Goal: Task Accomplishment & Management: Manage account settings

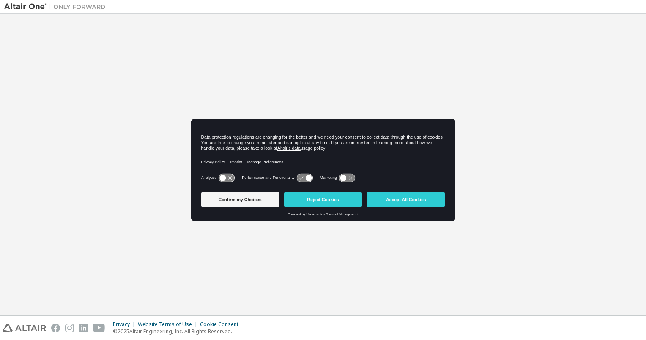
click at [408, 201] on button "Accept All Cookies" at bounding box center [406, 199] width 78 height 15
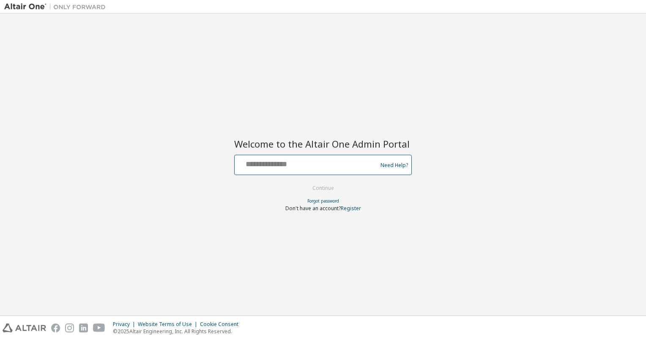
click at [297, 164] on input "text" at bounding box center [307, 163] width 138 height 12
type input "**********"
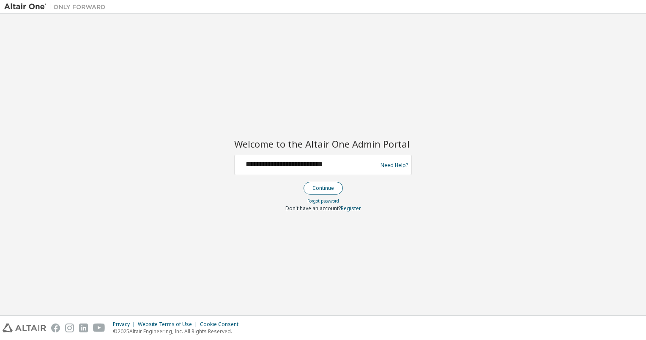
click at [325, 188] on button "Continue" at bounding box center [322, 188] width 39 height 13
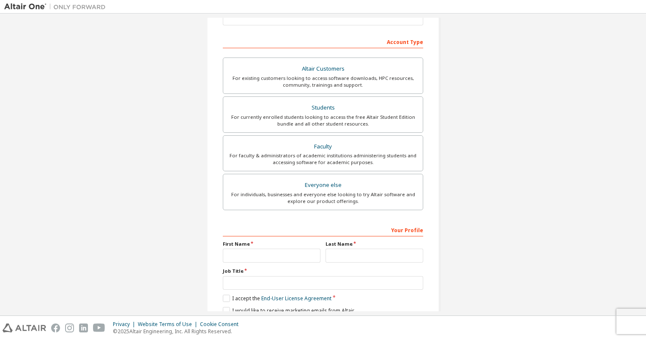
scroll to position [111, 0]
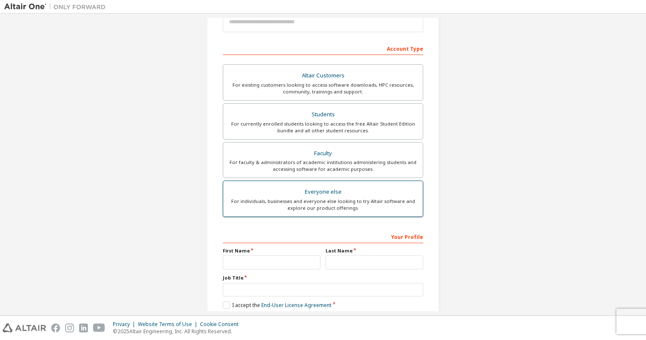
click at [381, 204] on div "For individuals, businesses and everyone else looking to try Altair software an…" at bounding box center [322, 205] width 189 height 14
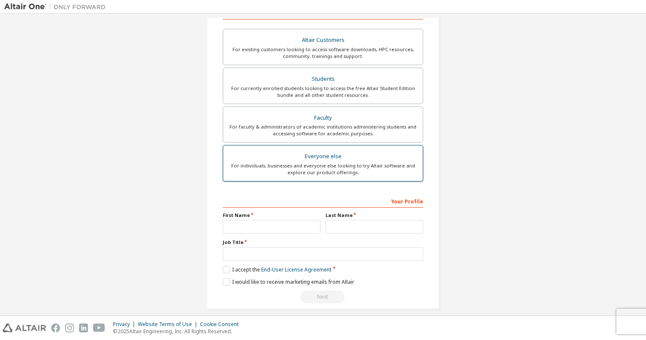
scroll to position [153, 0]
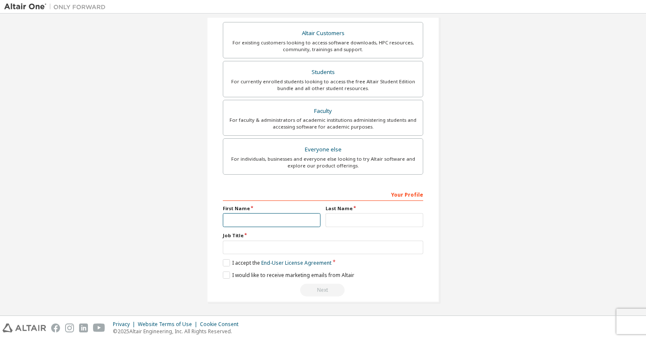
click at [274, 221] on input "text" at bounding box center [272, 220] width 98 height 14
type input "*******"
click at [254, 246] on input "text" at bounding box center [323, 247] width 200 height 14
type input "**********"
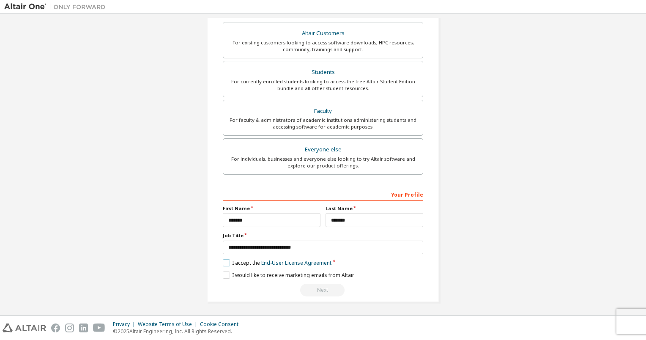
click at [223, 264] on label "I accept the End-User License Agreement" at bounding box center [277, 262] width 109 height 7
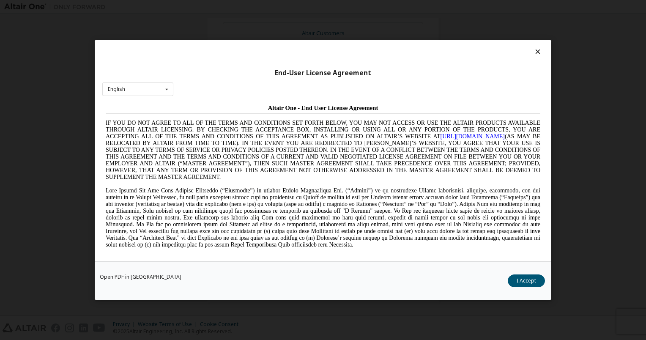
scroll to position [0, 0]
click at [524, 279] on button "I Accept" at bounding box center [525, 280] width 37 height 13
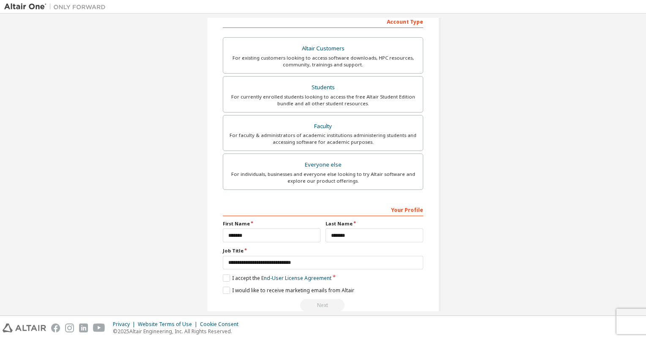
scroll to position [153, 0]
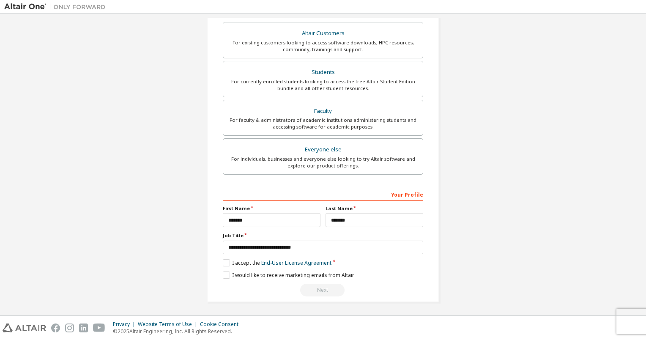
click at [321, 290] on div "Next" at bounding box center [323, 290] width 200 height 13
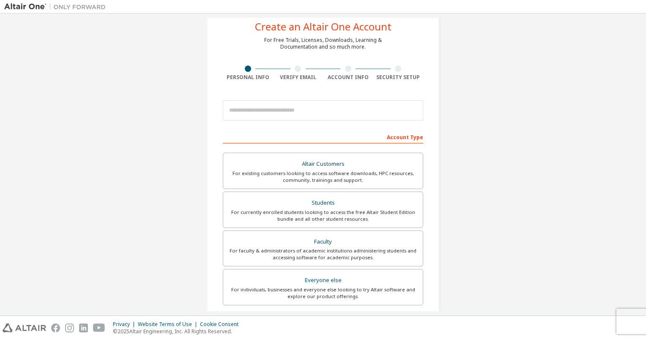
scroll to position [0, 0]
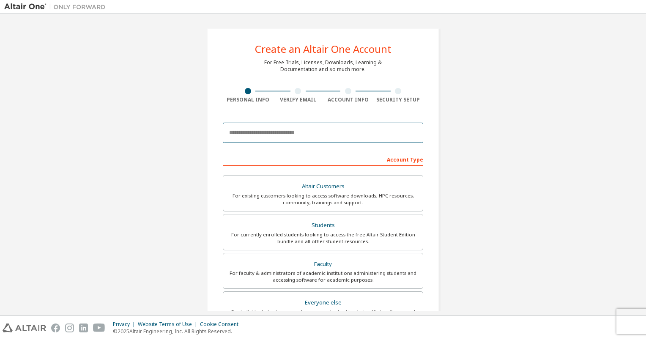
click at [260, 135] on input "email" at bounding box center [323, 133] width 200 height 20
type input "**********"
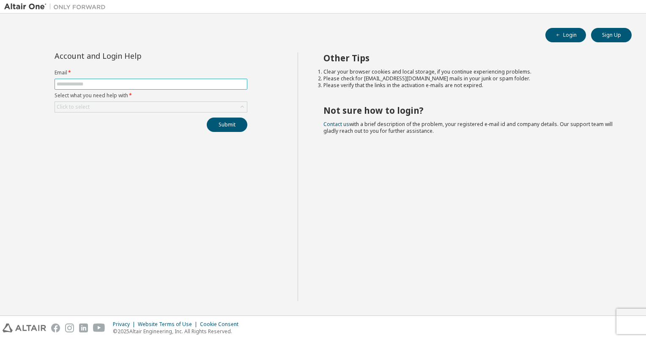
click at [87, 84] on input "text" at bounding box center [151, 84] width 188 height 7
click at [243, 106] on icon at bounding box center [242, 107] width 8 height 8
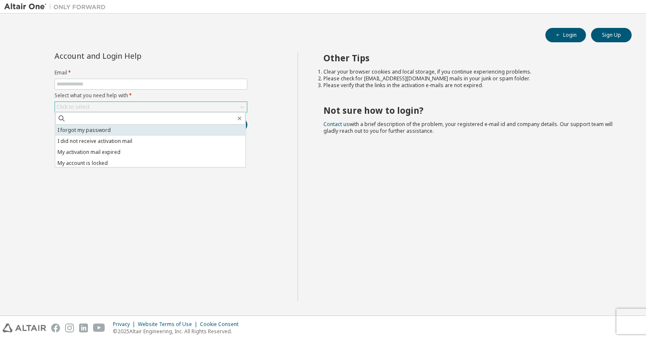
click at [102, 130] on li "I forgot my password" at bounding box center [150, 130] width 190 height 11
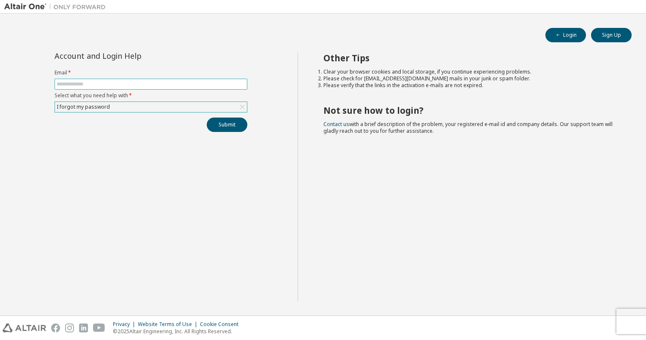
click at [103, 81] on input "text" at bounding box center [151, 84] width 188 height 7
type input "**********"
click at [232, 125] on button "Submit" at bounding box center [227, 124] width 41 height 14
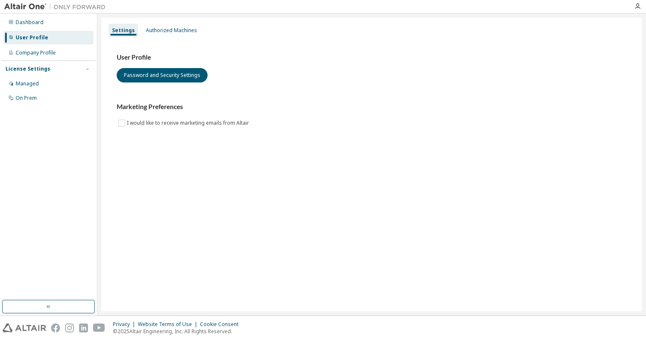
click at [31, 38] on div "User Profile" at bounding box center [32, 37] width 33 height 7
click at [171, 31] on div "Authorized Machines" at bounding box center [171, 30] width 51 height 7
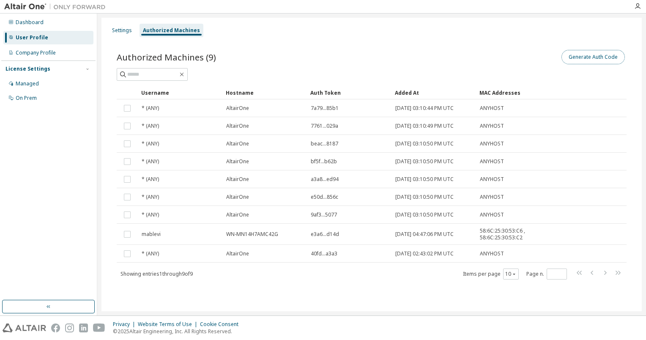
click at [586, 60] on button "Generate Auth Code" at bounding box center [592, 57] width 63 height 14
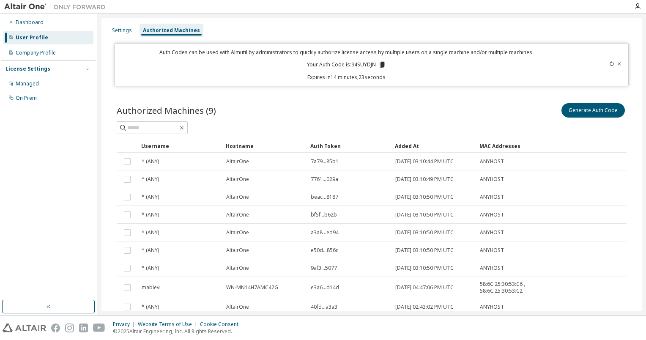
click at [380, 65] on icon at bounding box center [382, 65] width 5 height 6
